Goal: Find specific page/section: Find specific page/section

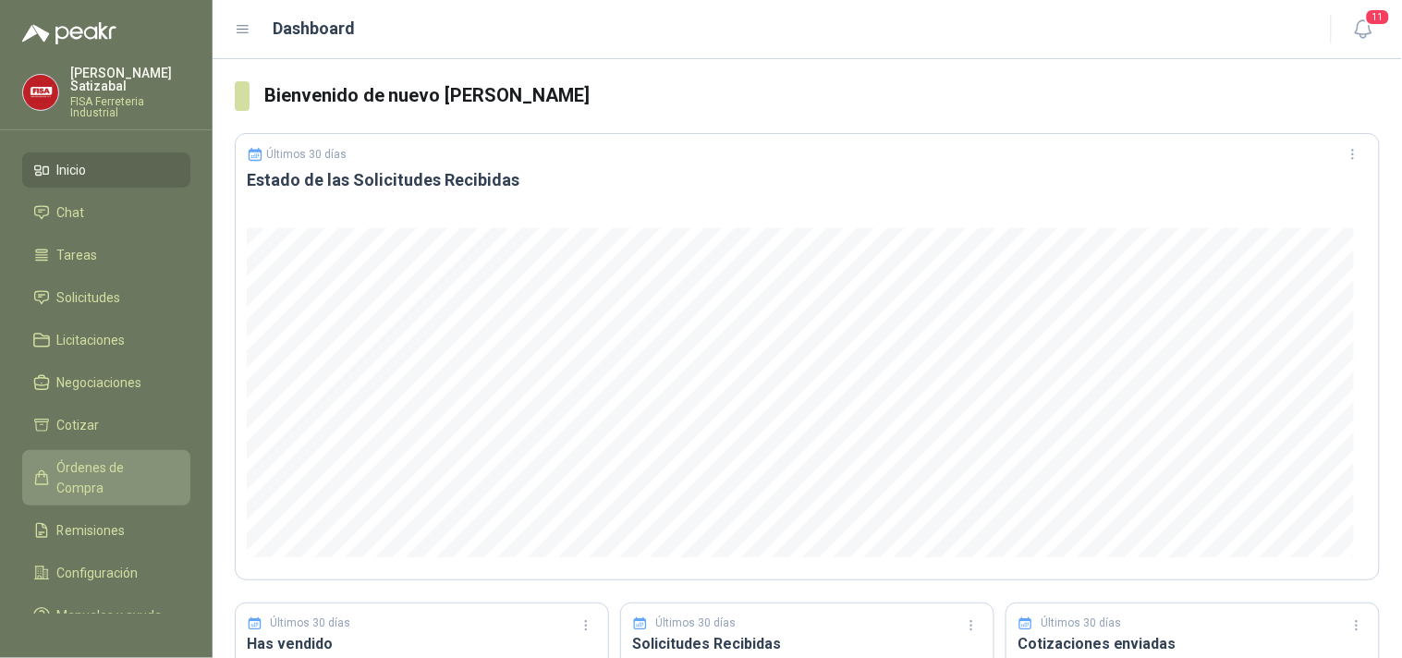
click at [122, 458] on span "Órdenes de Compra" at bounding box center [115, 478] width 116 height 41
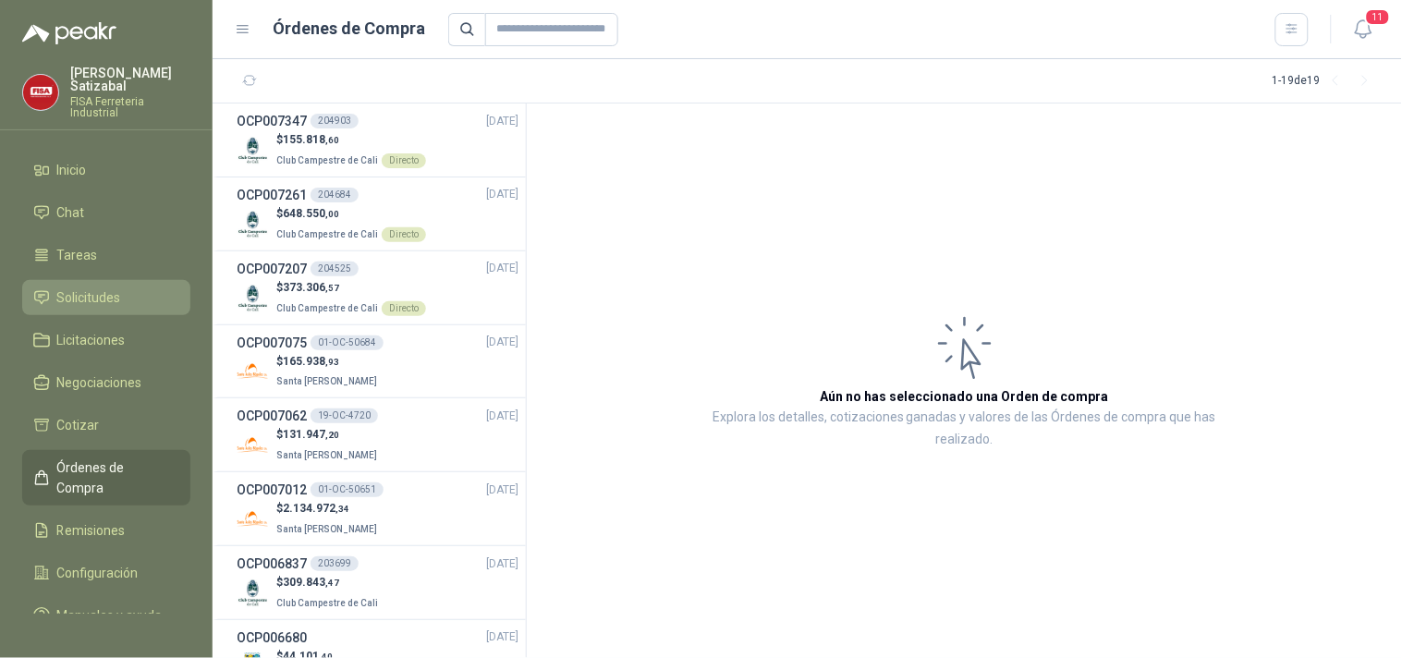
click at [121, 287] on li "Solicitudes" at bounding box center [106, 297] width 146 height 20
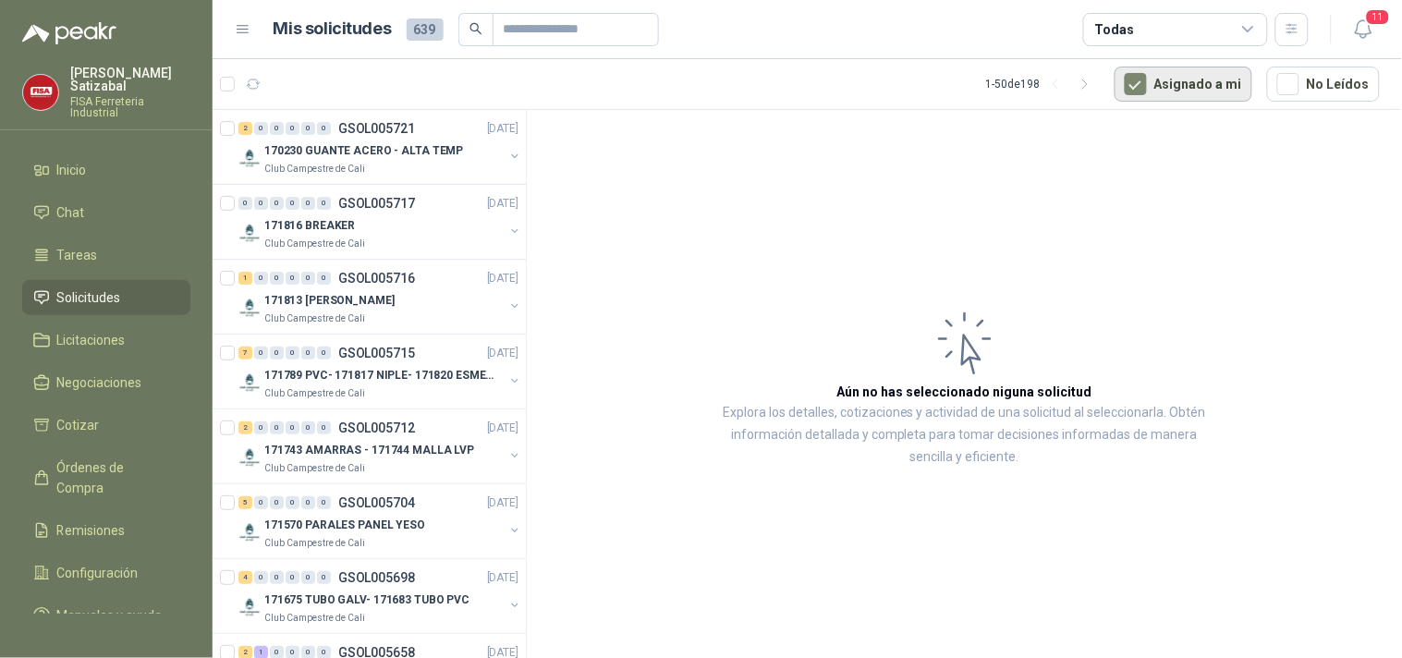
click at [1187, 78] on button "Asignado a mi" at bounding box center [1184, 84] width 138 height 35
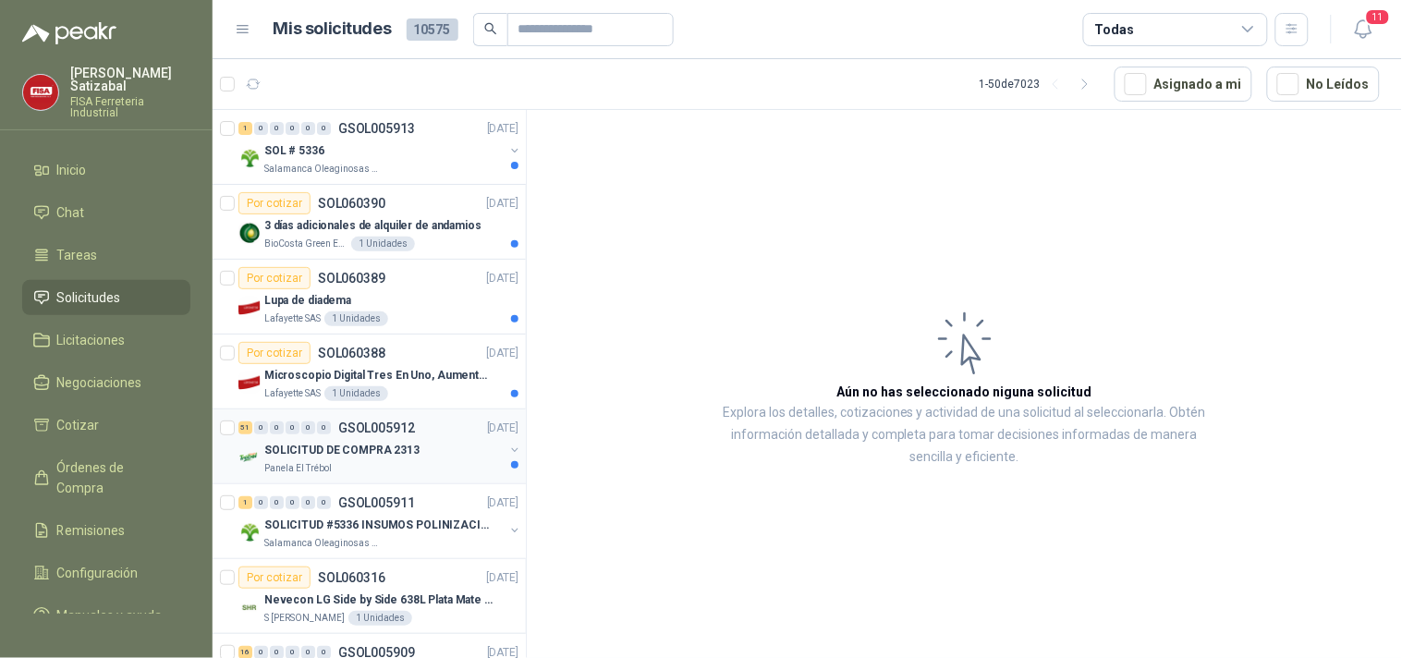
click at [433, 439] on div "SOLICITUD DE COMPRA 2313" at bounding box center [383, 450] width 239 height 22
